Goal: Task Accomplishment & Management: Complete application form

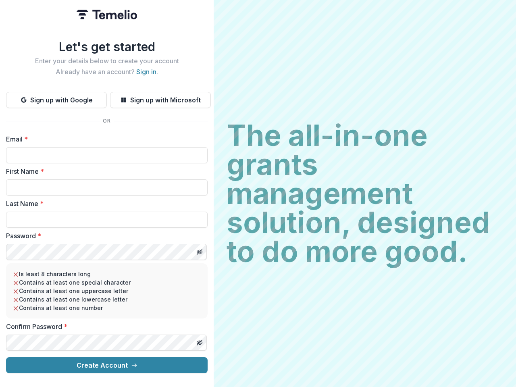
click at [258, 194] on h2 "The all-in-one grants management solution, designed to do more good." at bounding box center [365, 193] width 277 height 145
click at [56, 97] on button "Sign up with Google" at bounding box center [56, 100] width 101 height 16
click at [160, 97] on button "Sign up with Microsoft" at bounding box center [160, 100] width 101 height 16
click at [199, 250] on line "Toggle password visibility" at bounding box center [199, 252] width 5 height 5
click at [199, 340] on line "Toggle password visibility" at bounding box center [199, 342] width 5 height 5
